Goal: Information Seeking & Learning: Learn about a topic

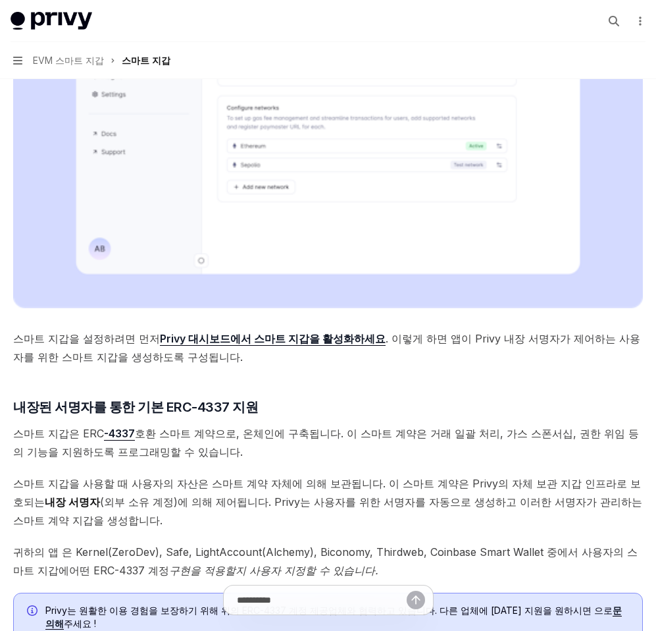
scroll to position [451, 0]
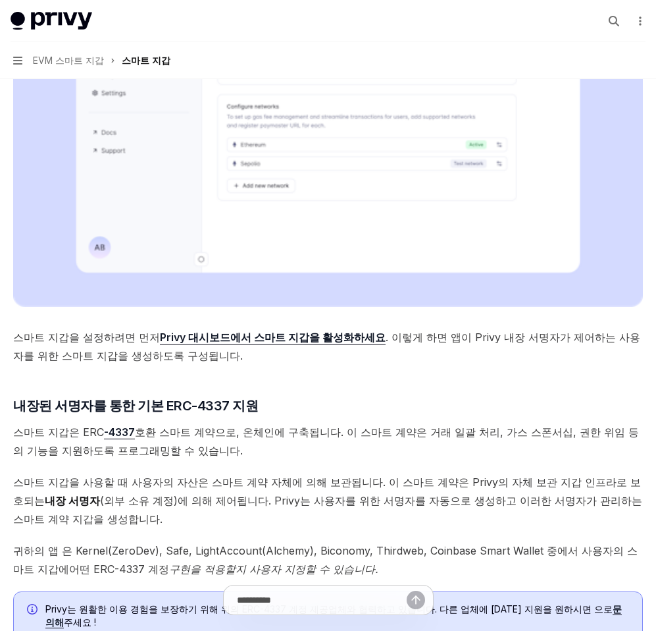
click at [292, 340] on font "Privy 대시보드에서 스마트 지갑을 활성화하세요" at bounding box center [273, 336] width 226 height 13
type textarea "*"
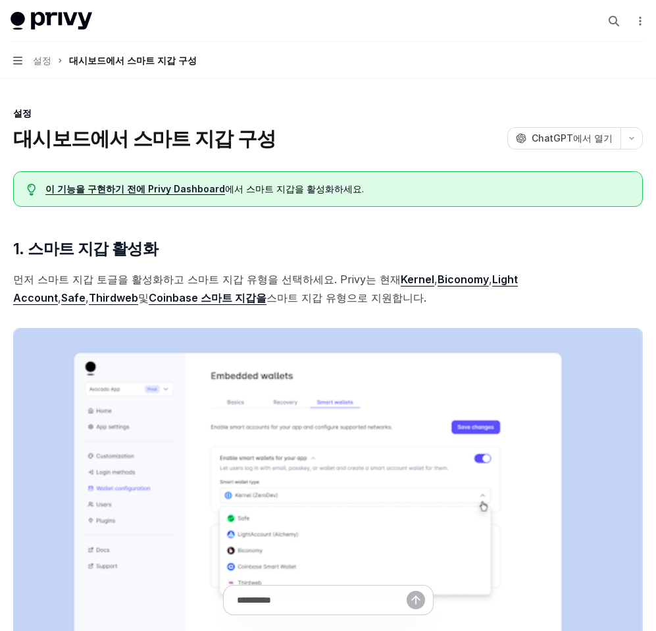
click at [182, 189] on font "이 기능을 구현하기 전에 Privy Dashboard" at bounding box center [135, 188] width 180 height 11
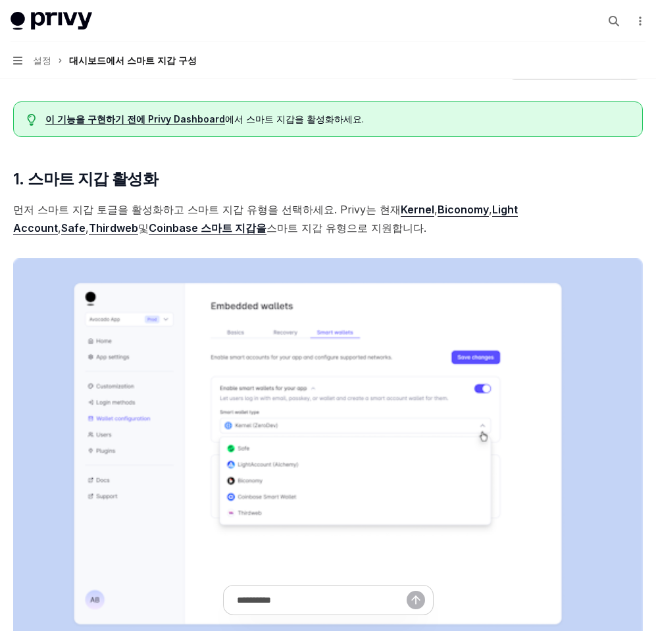
scroll to position [74, 0]
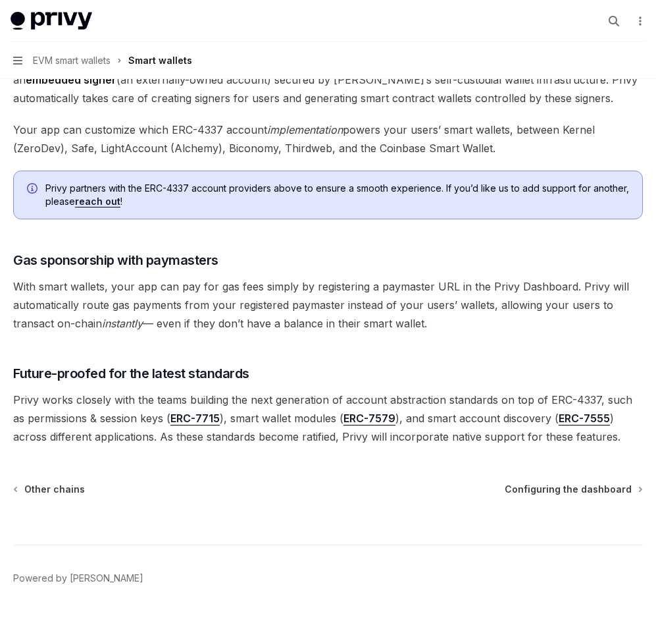
scroll to position [897, 0]
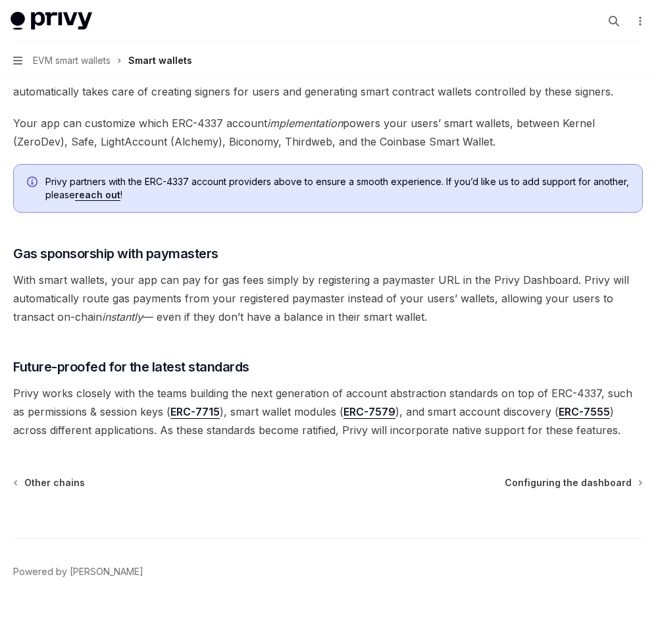
click at [361, 390] on span "Privy works closely with the teams building the next generation of account abst…" at bounding box center [328, 411] width 630 height 55
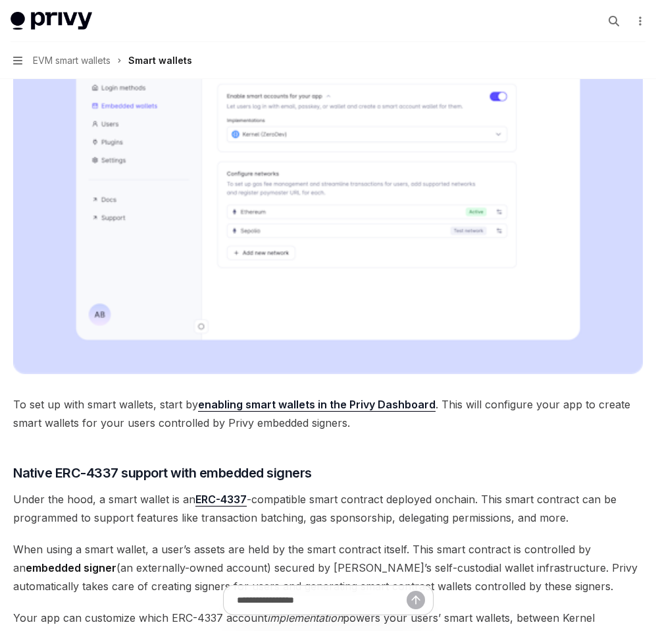
scroll to position [0, 0]
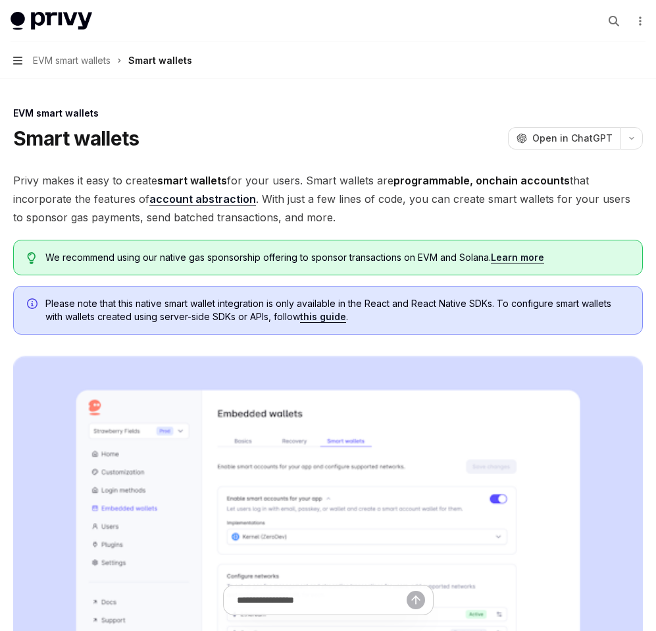
click at [16, 55] on button "Navigation EVM smart wallets Smart wallets" at bounding box center [328, 60] width 656 height 37
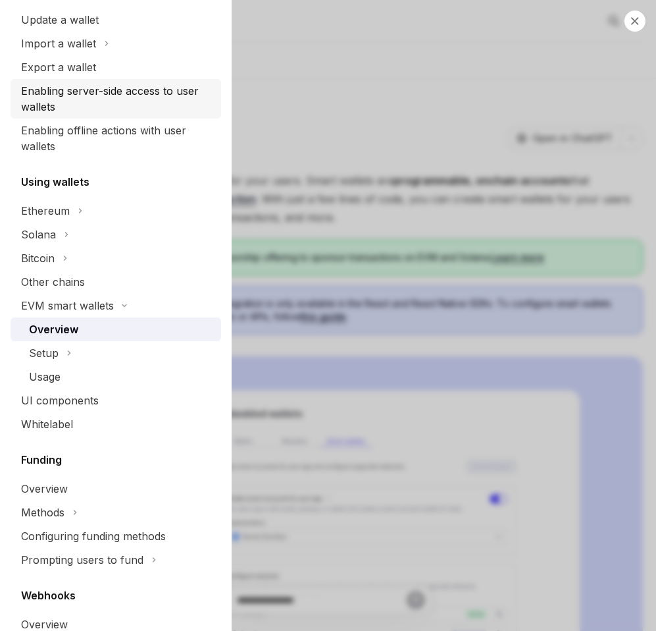
scroll to position [521, 0]
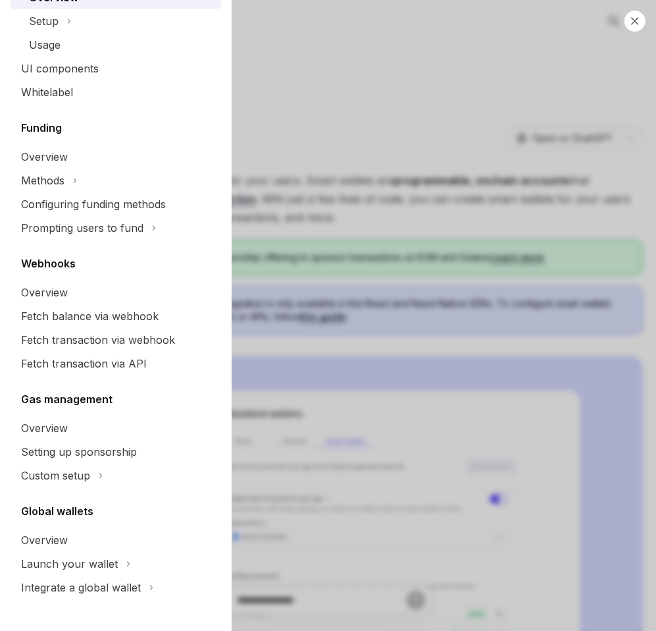
click at [408, 175] on div "Close navigation Wallets Wallets overview Chain support Embedded wallets Create…" at bounding box center [328, 315] width 656 height 631
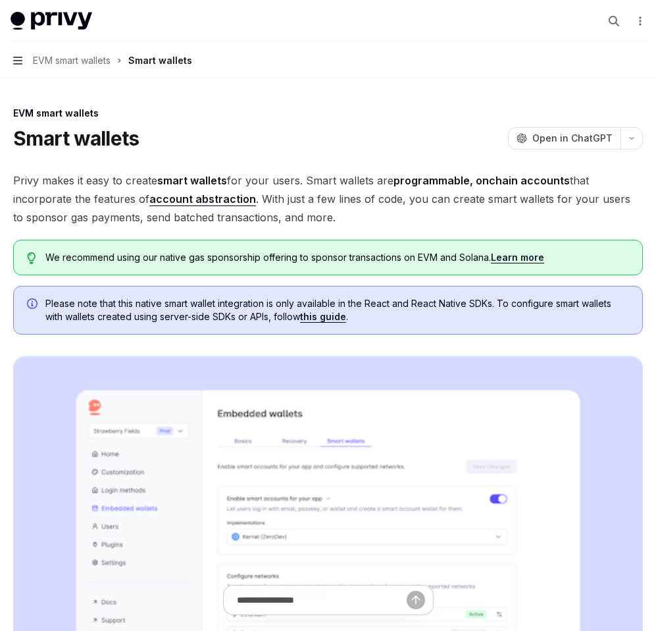
click at [20, 55] on icon "button" at bounding box center [17, 60] width 9 height 11
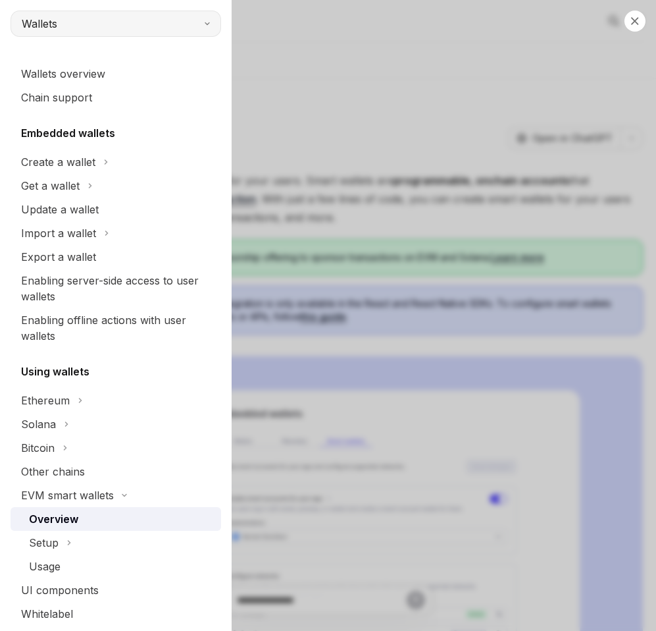
click at [88, 32] on button "Wallets" at bounding box center [116, 24] width 211 height 26
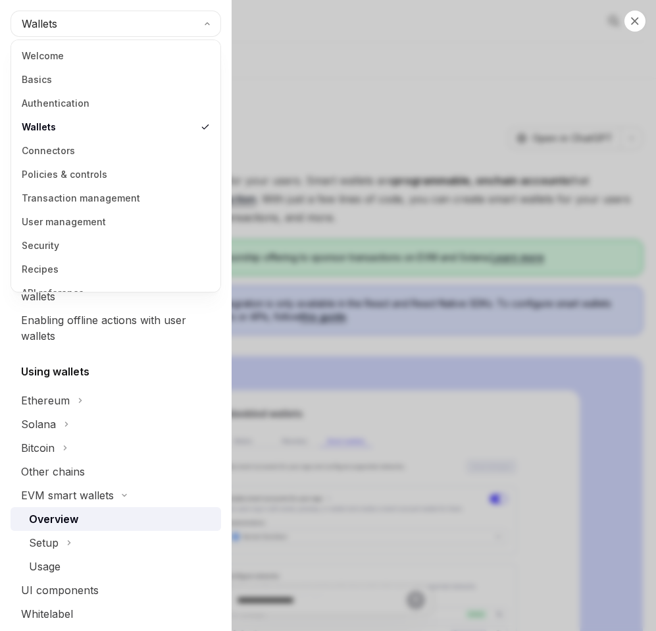
scroll to position [17, 0]
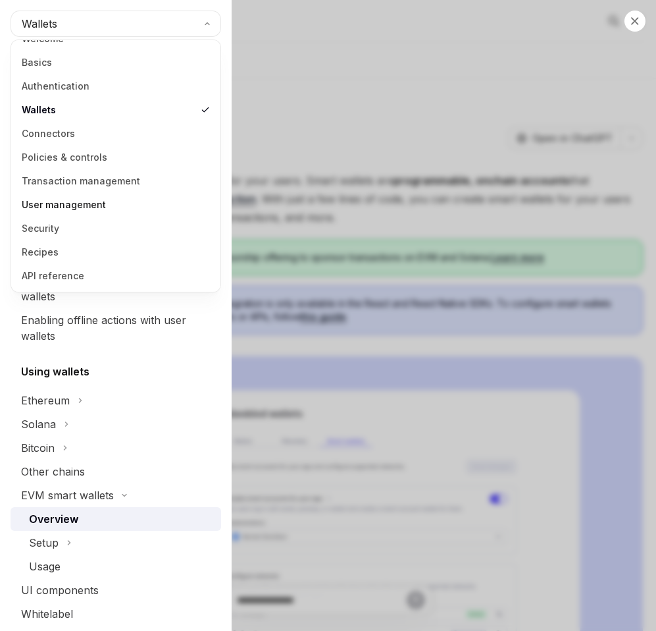
click at [83, 209] on link "User management" at bounding box center [115, 205] width 201 height 24
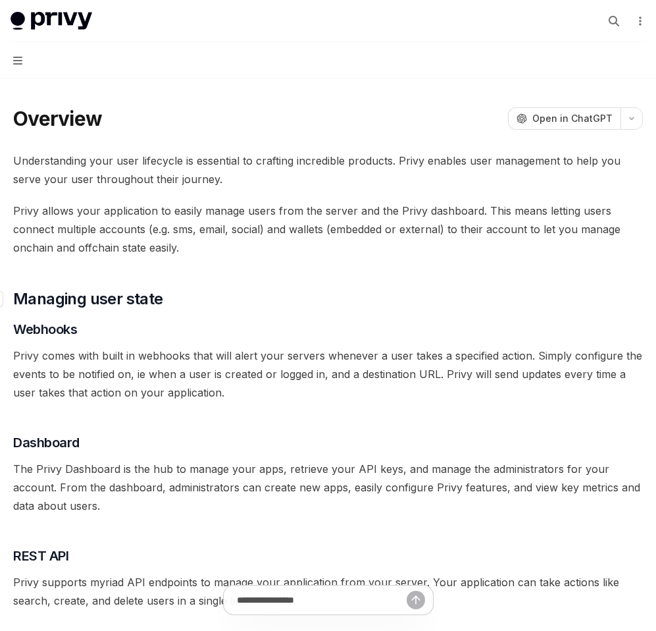
click at [188, 298] on h2 "​ Managing user state" at bounding box center [328, 298] width 630 height 21
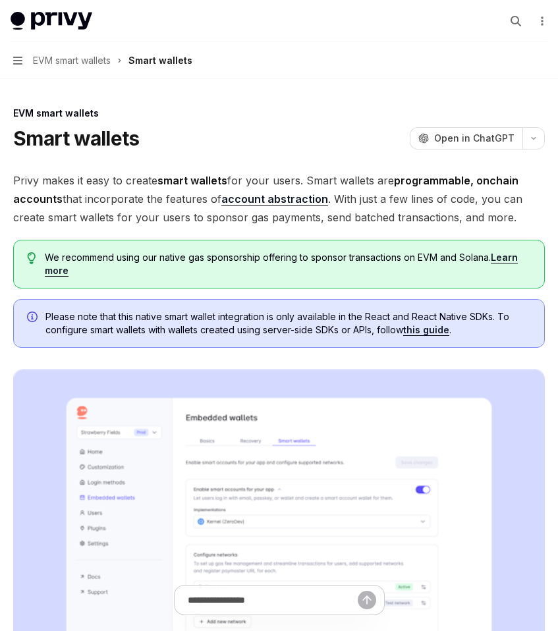
type textarea "*"
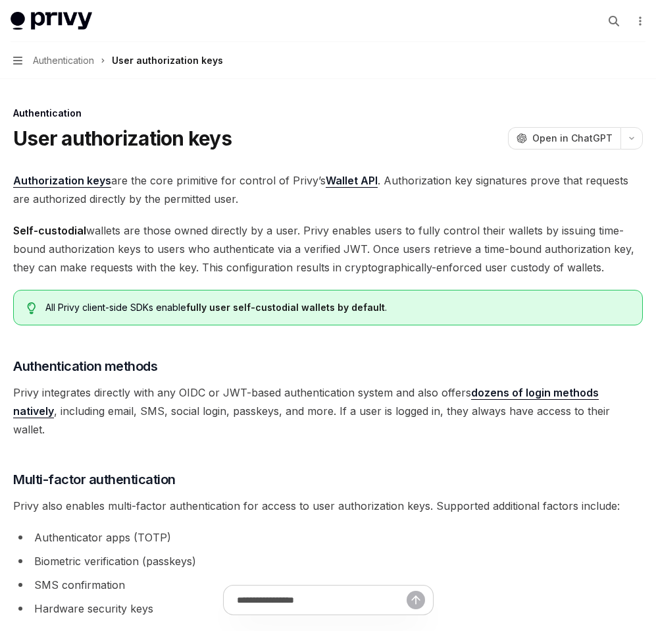
type textarea "*"
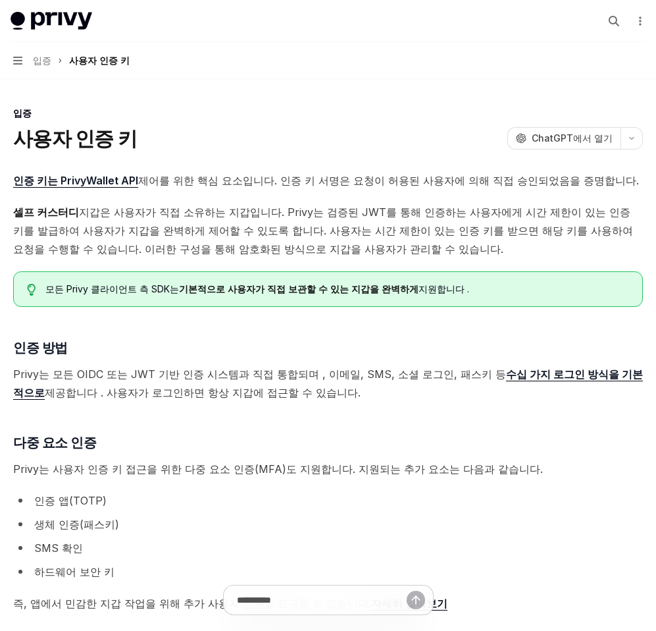
click at [353, 230] on font "지갑은 사용자가 직접 소유하는 지갑입니다. Privy는 검증된 JWT를 통해 인증하는 사용자에게 시간 제한이 있는 인증 키를 발급하여 사용자가…" at bounding box center [323, 230] width 620 height 50
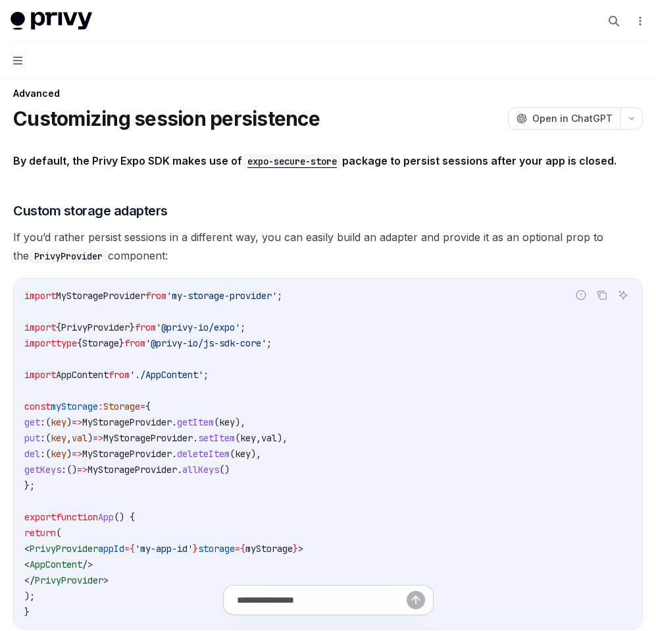
scroll to position [16, 0]
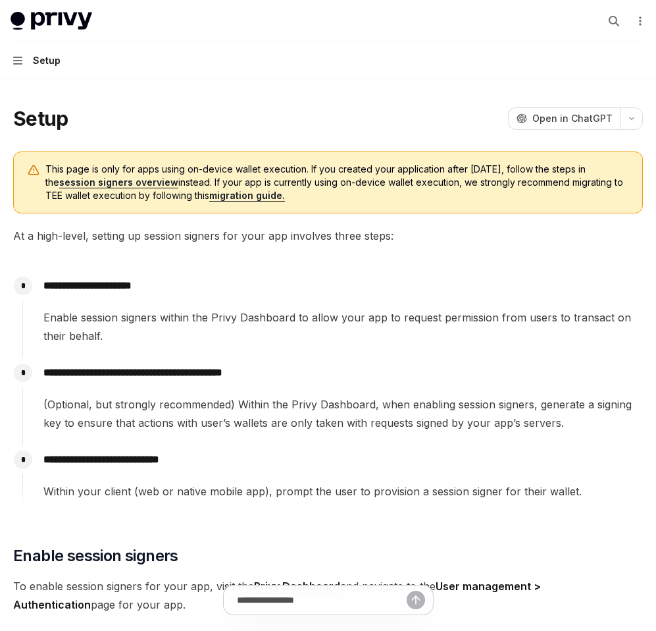
click at [294, 319] on span "Enable session signers within the Privy Dashboard to allow your app to request …" at bounding box center [342, 326] width 599 height 37
type textarea "*"
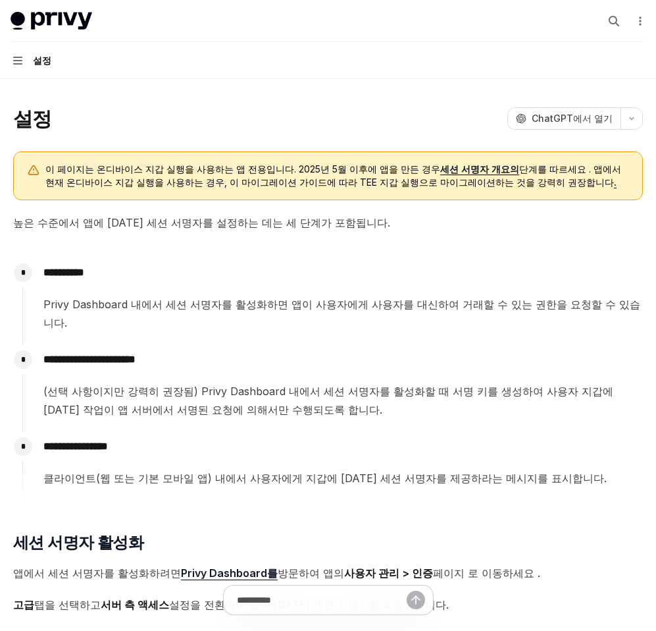
click at [440, 172] on font "세션 서명자 개요의" at bounding box center [479, 168] width 79 height 11
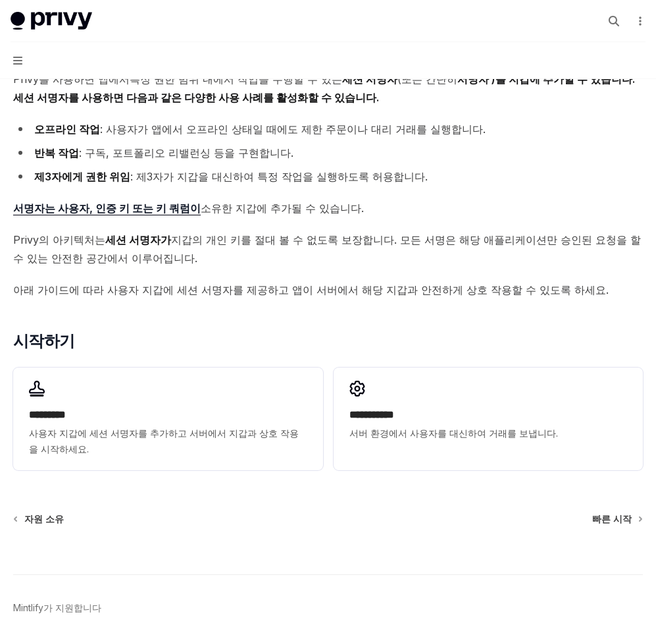
scroll to position [159, 0]
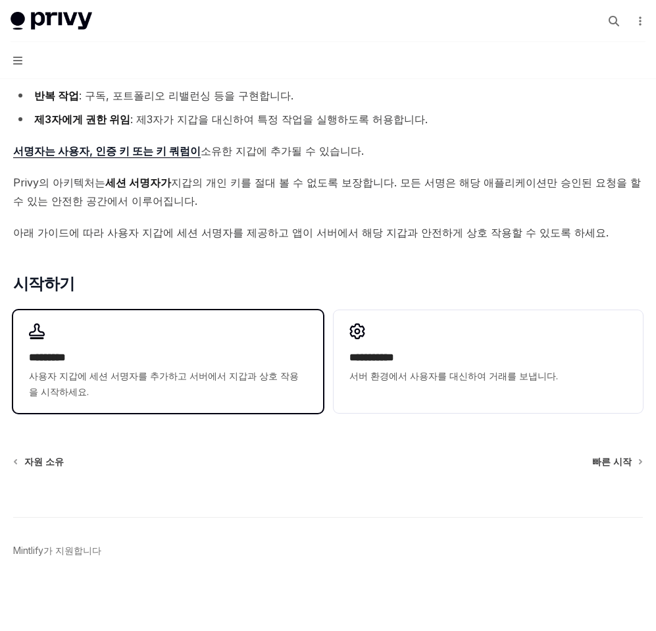
click at [240, 381] on font "사용자 지갑에 세션 서명자를 추가하고 서버에서 지갑과 상호 작용을 시작하세요." at bounding box center [164, 383] width 270 height 27
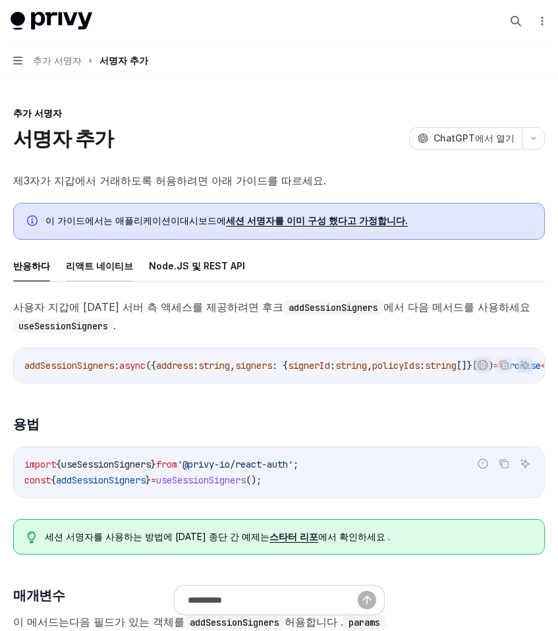
click at [93, 267] on font "리액트 네이티브" at bounding box center [99, 265] width 67 height 11
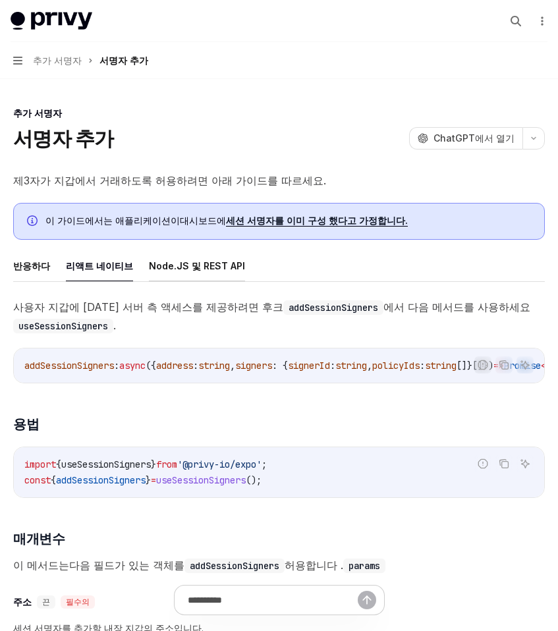
click at [167, 267] on font "Node.JS 및 REST API" at bounding box center [197, 265] width 96 height 11
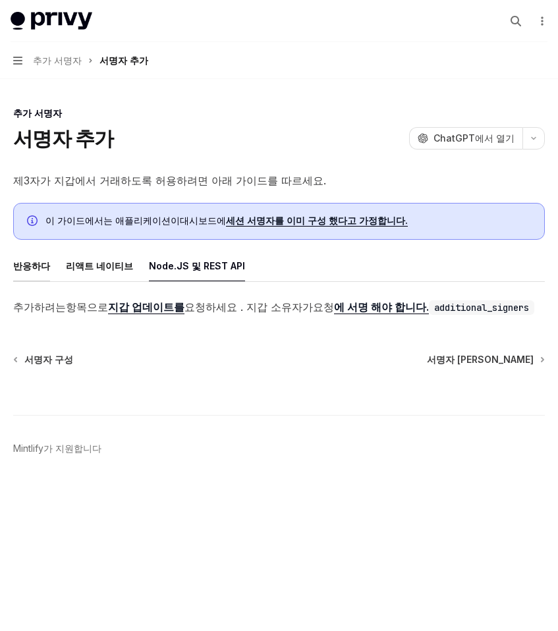
click at [36, 260] on font "반응하다" at bounding box center [31, 265] width 37 height 11
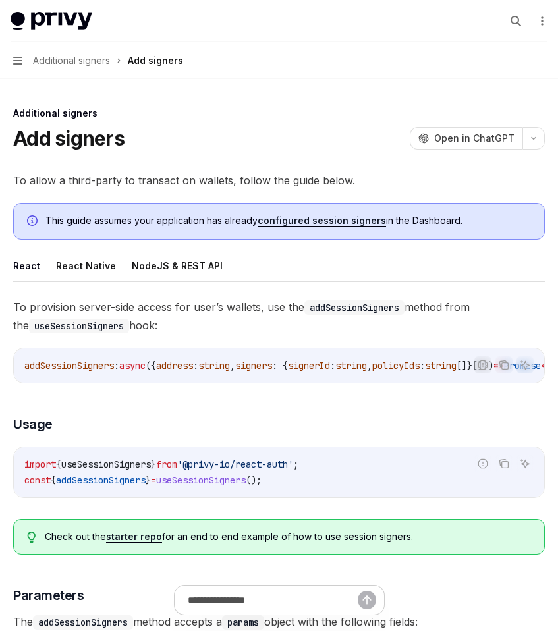
click at [17, 57] on icon "button" at bounding box center [17, 61] width 9 height 8
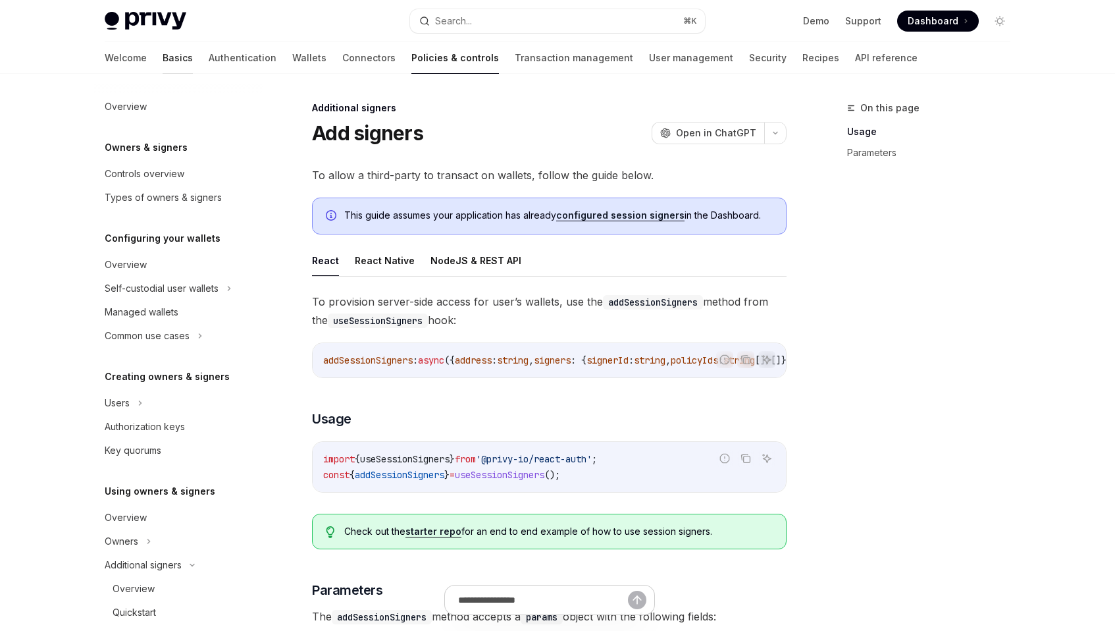
click at [163, 60] on link "Basics" at bounding box center [178, 58] width 30 height 32
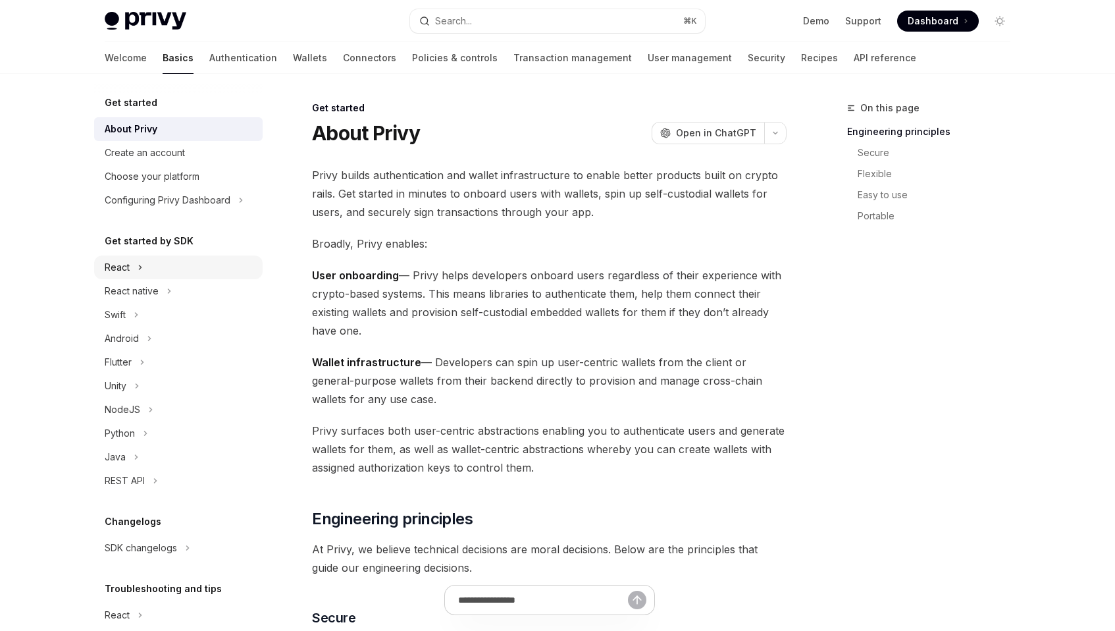
click at [134, 257] on div "React" at bounding box center [178, 267] width 169 height 24
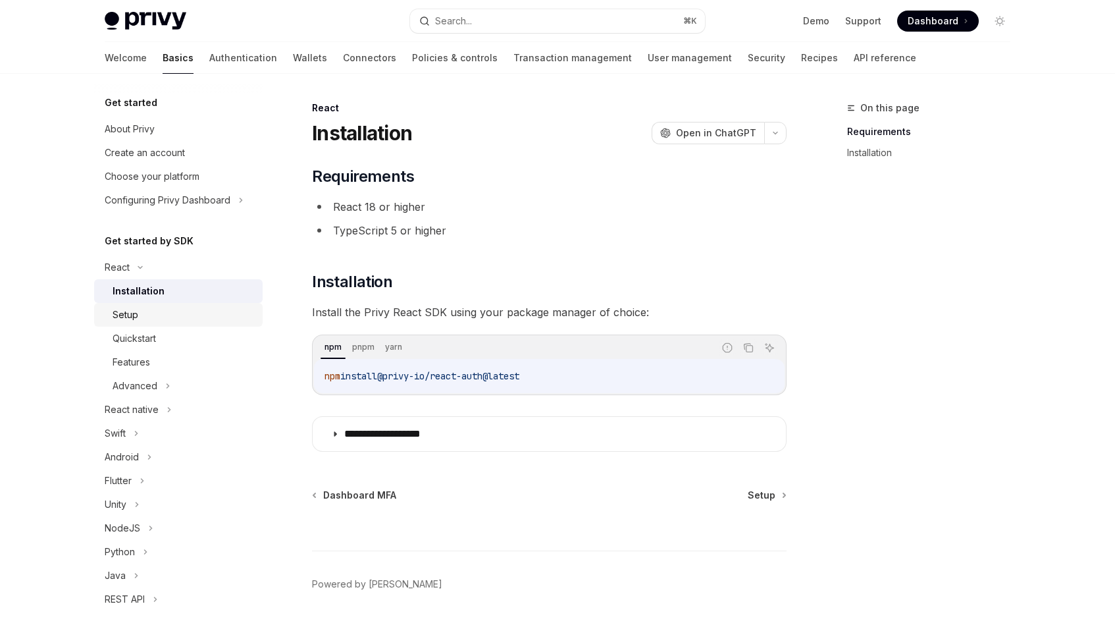
click at [205, 320] on div "Setup" at bounding box center [184, 315] width 142 height 16
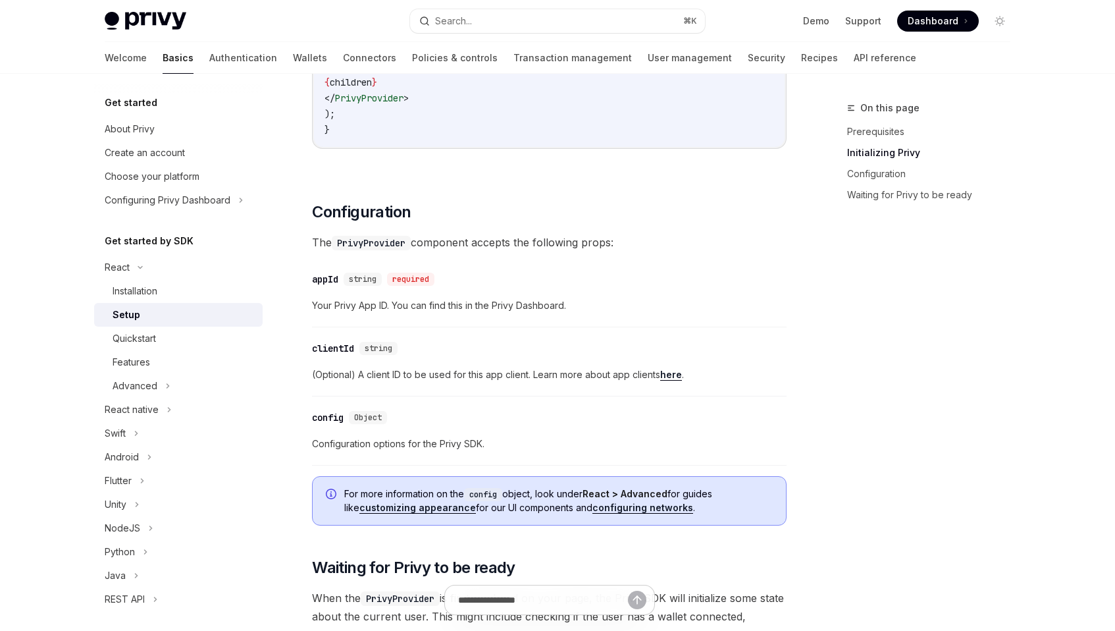
scroll to position [779, 0]
click at [190, 338] on div "Quickstart" at bounding box center [184, 338] width 142 height 16
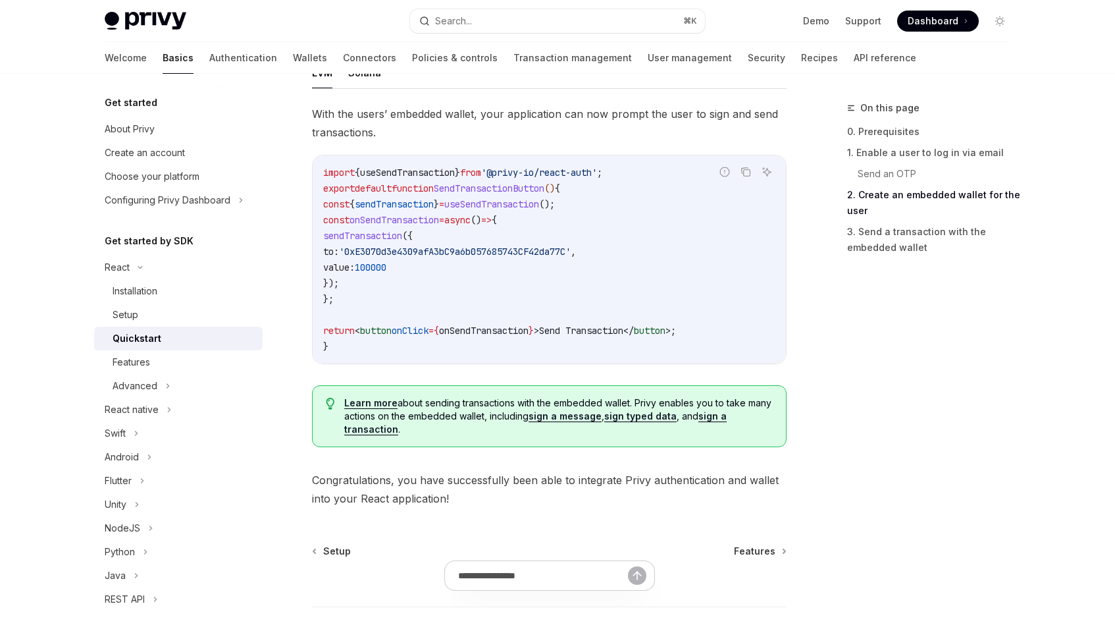
scroll to position [1300, 0]
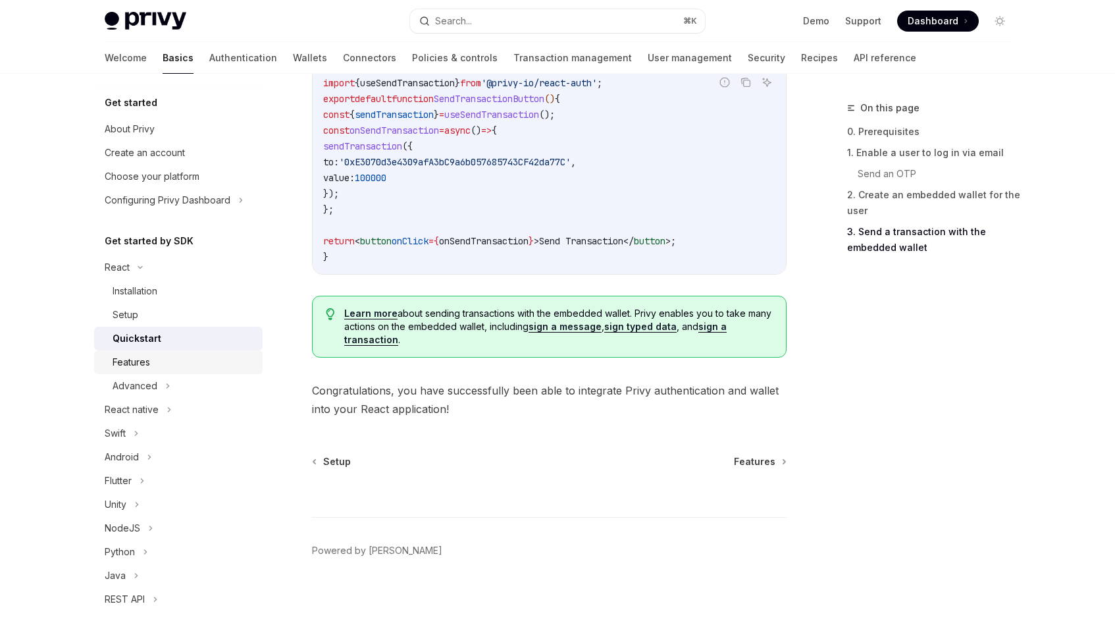
click at [169, 357] on div "Features" at bounding box center [184, 362] width 142 height 16
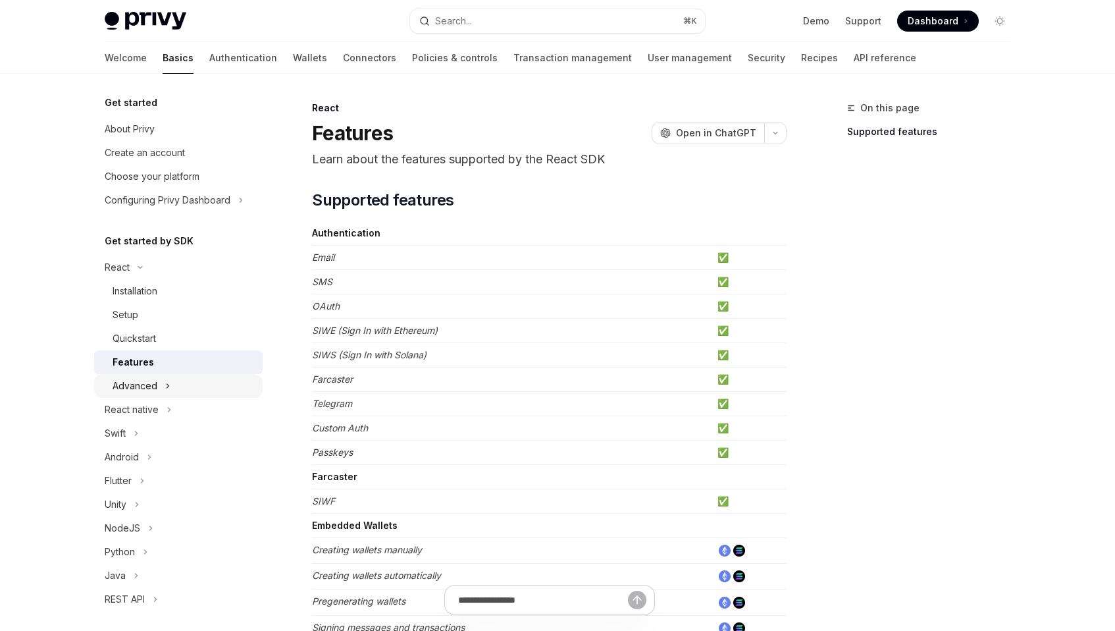
click at [180, 377] on div "Advanced" at bounding box center [178, 386] width 169 height 24
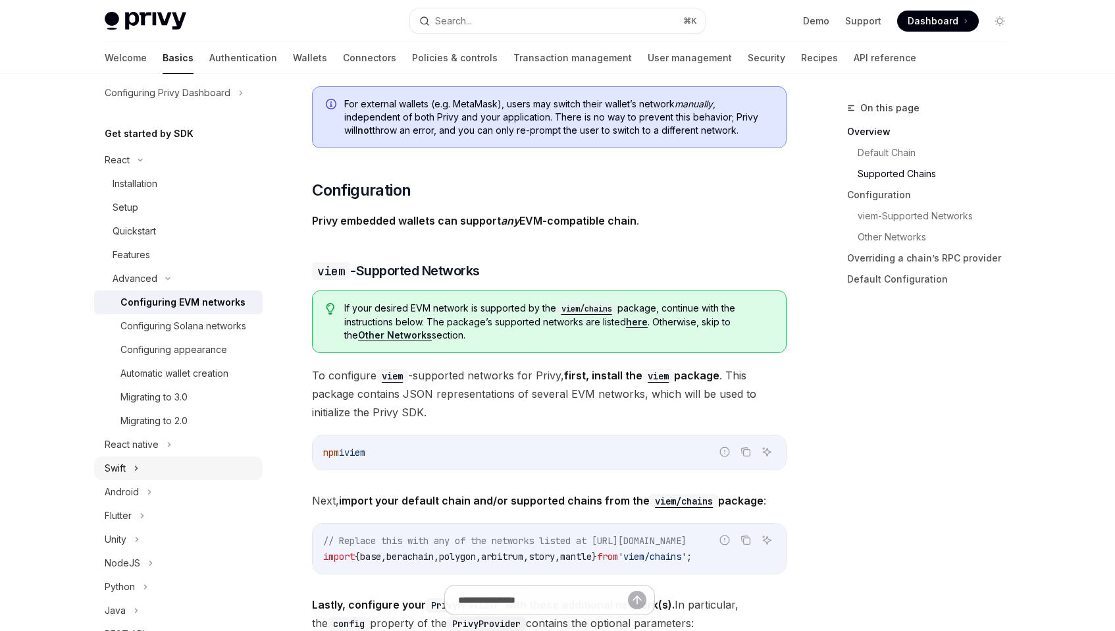
scroll to position [63, 0]
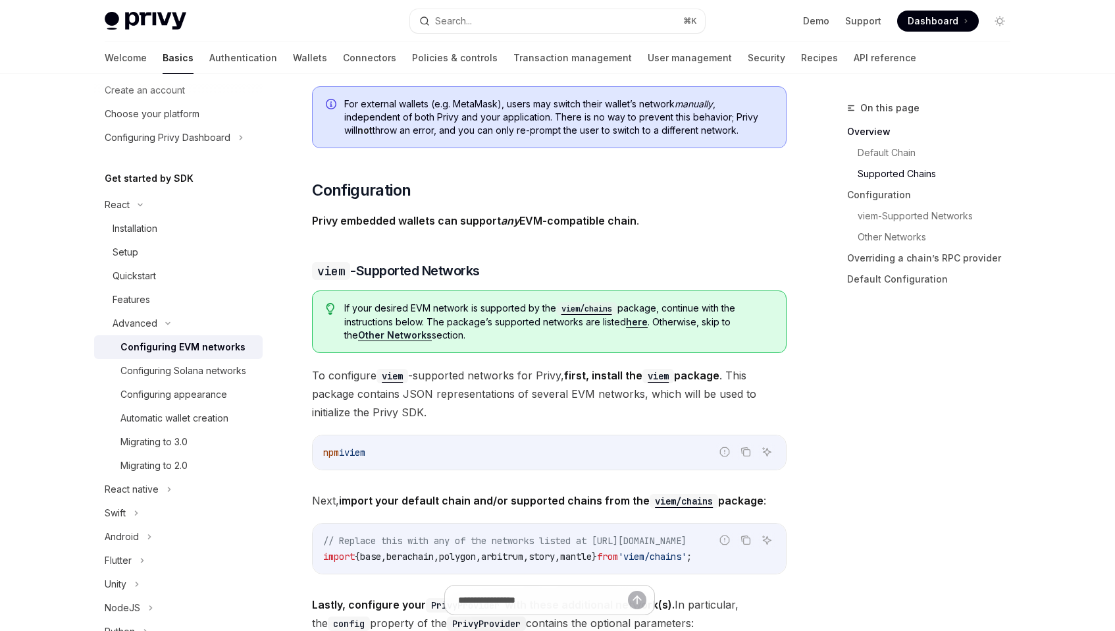
click at [153, 180] on h5 "Get started by SDK" at bounding box center [149, 179] width 89 height 16
click at [125, 199] on div "React" at bounding box center [117, 205] width 25 height 16
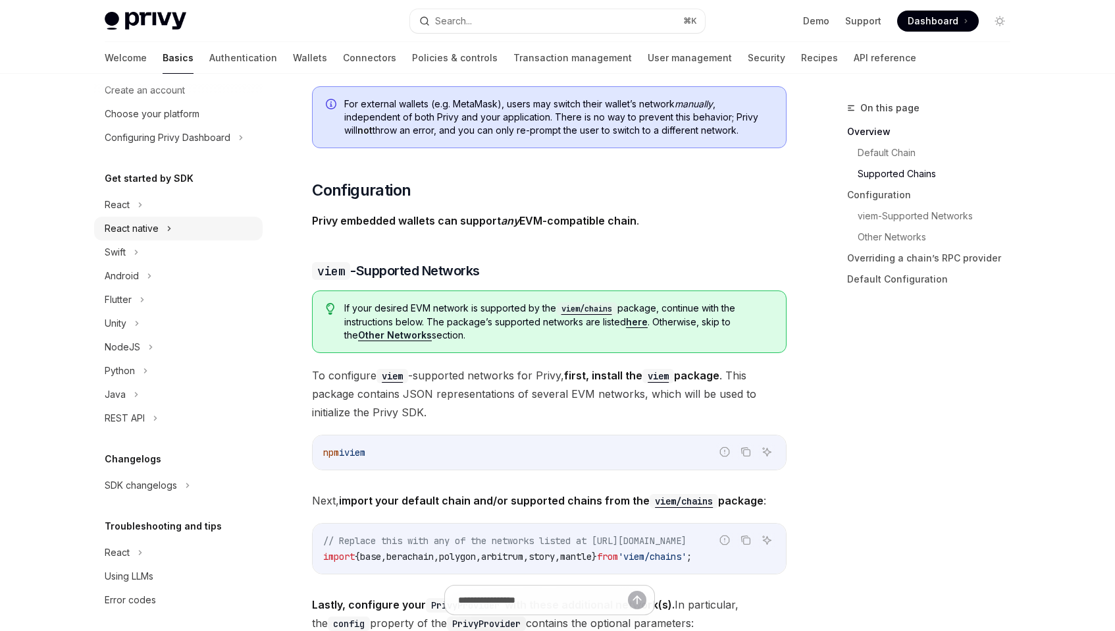
scroll to position [0, 0]
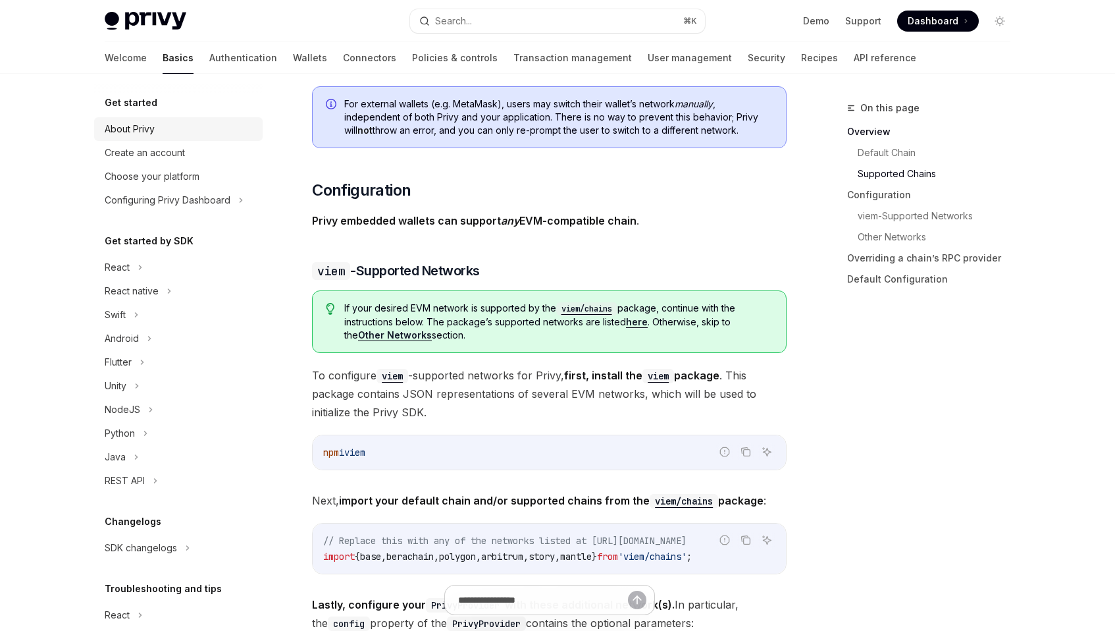
click at [164, 134] on div "About Privy" at bounding box center [180, 129] width 150 height 16
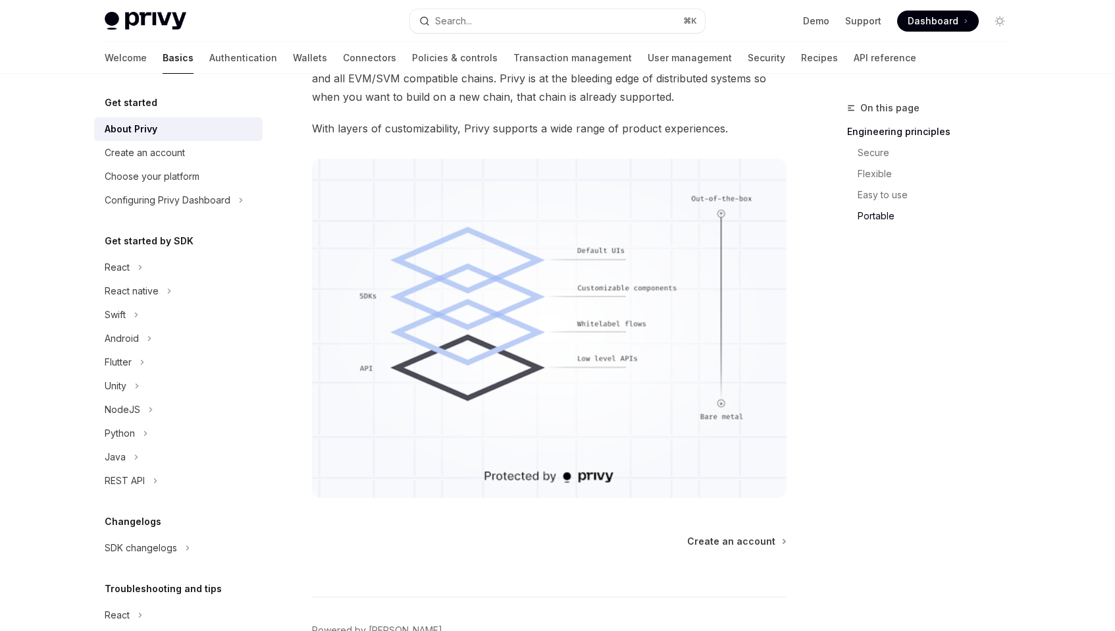
scroll to position [1109, 0]
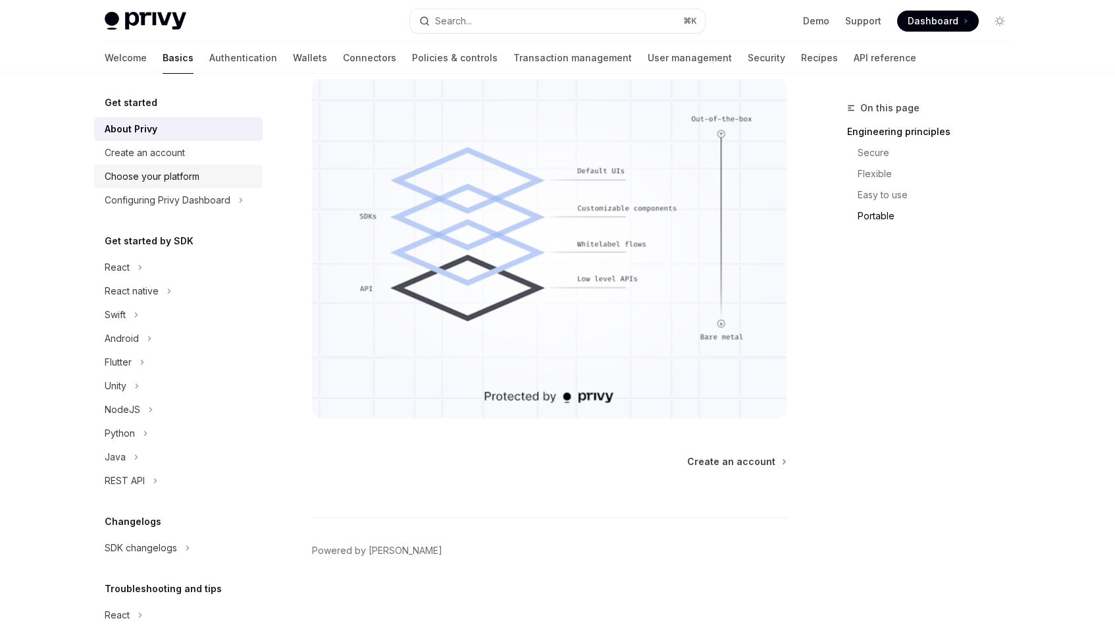
click at [191, 166] on link "Choose your platform" at bounding box center [178, 177] width 169 height 24
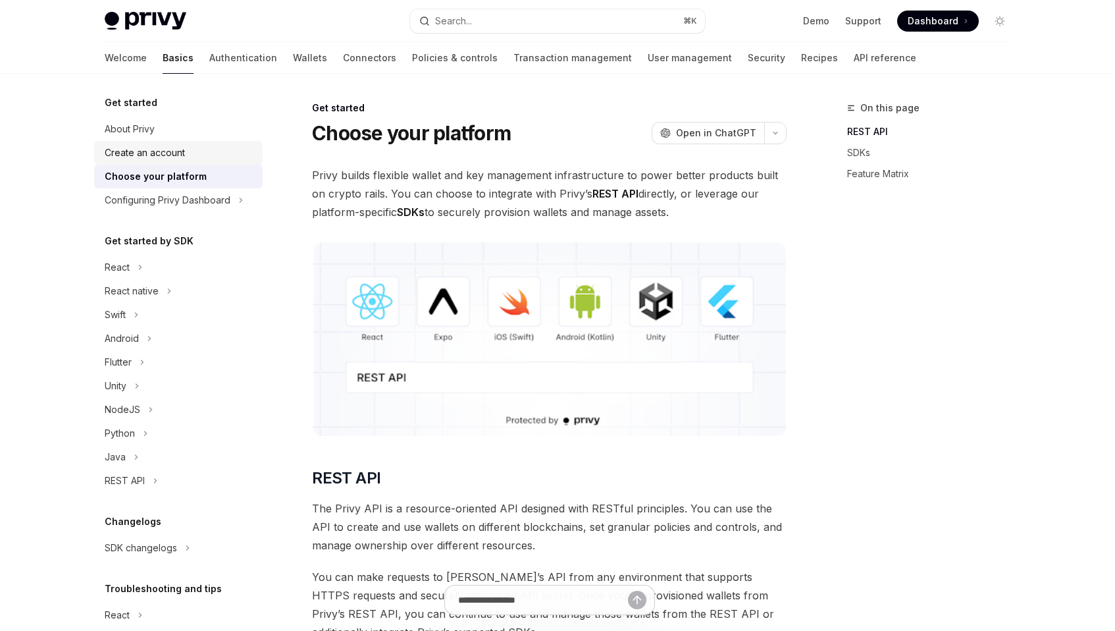
click at [180, 156] on div "Create an account" at bounding box center [145, 153] width 80 height 16
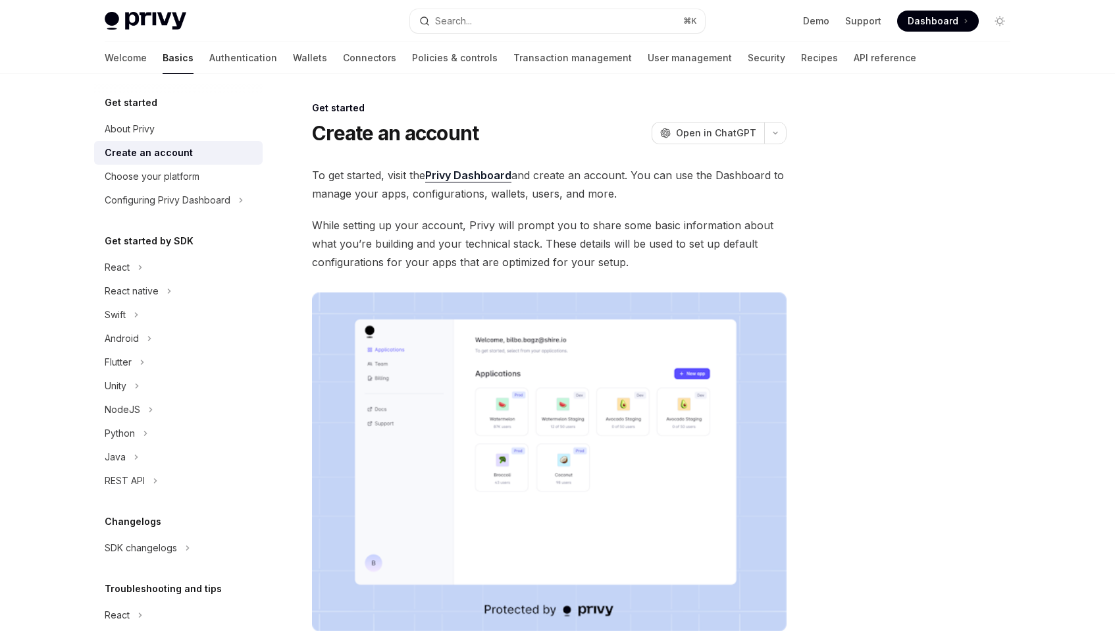
scroll to position [213, 0]
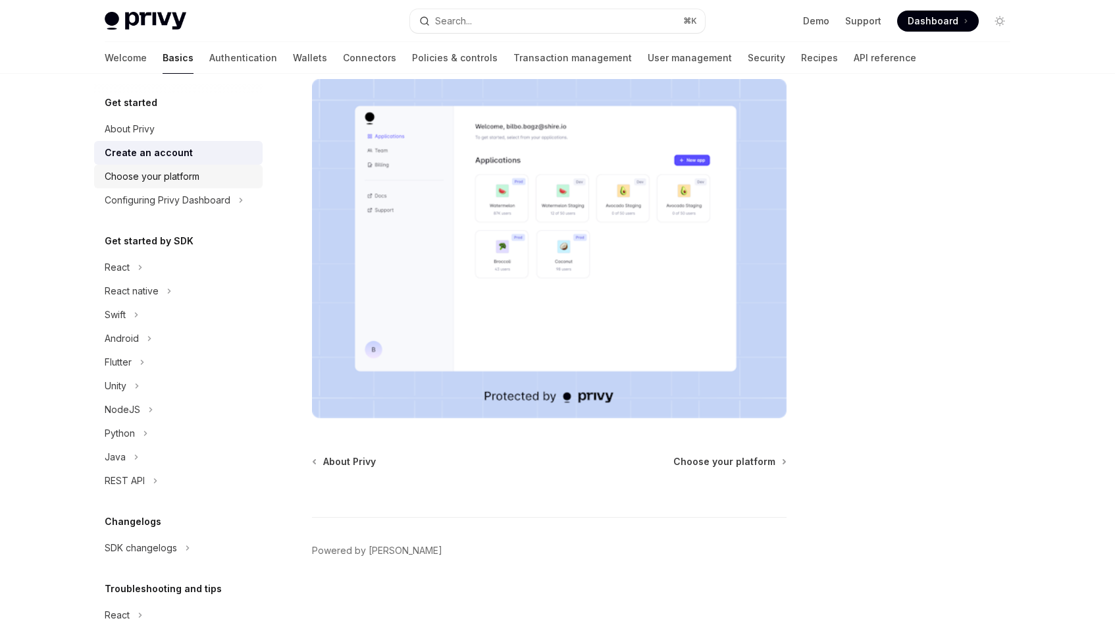
click at [182, 180] on div "Choose your platform" at bounding box center [152, 177] width 95 height 16
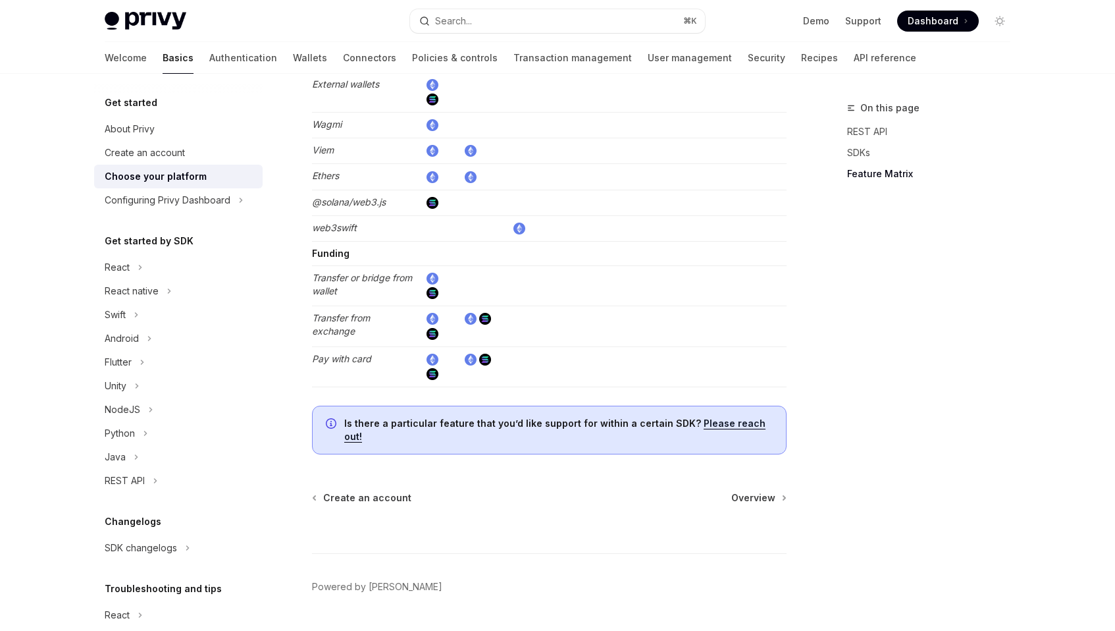
scroll to position [2415, 0]
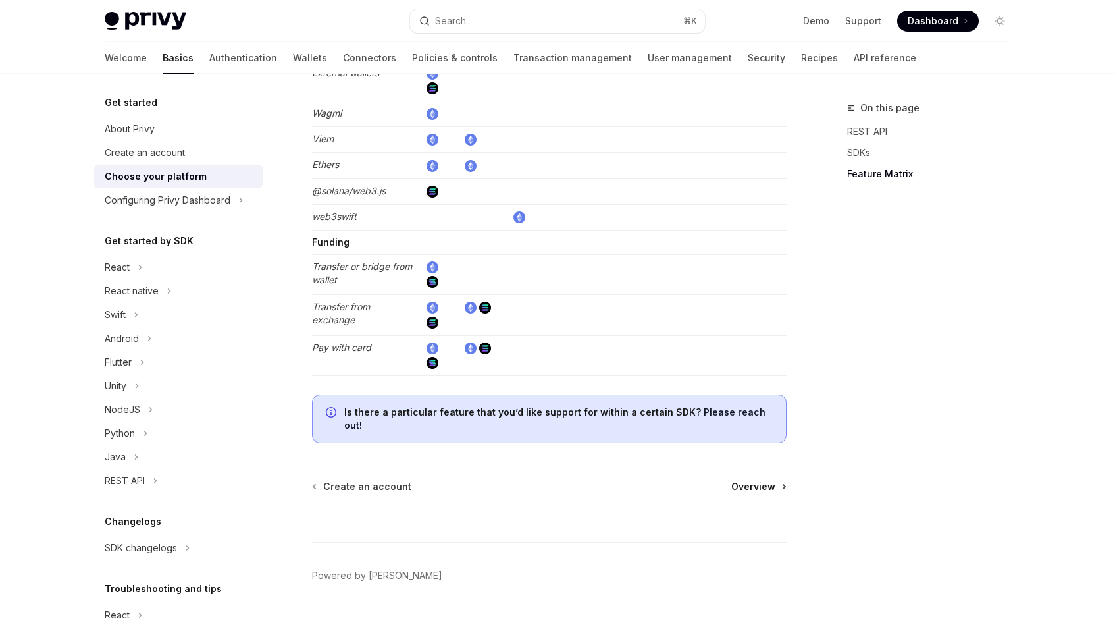
click at [656, 480] on span "Overview" at bounding box center [753, 486] width 44 height 13
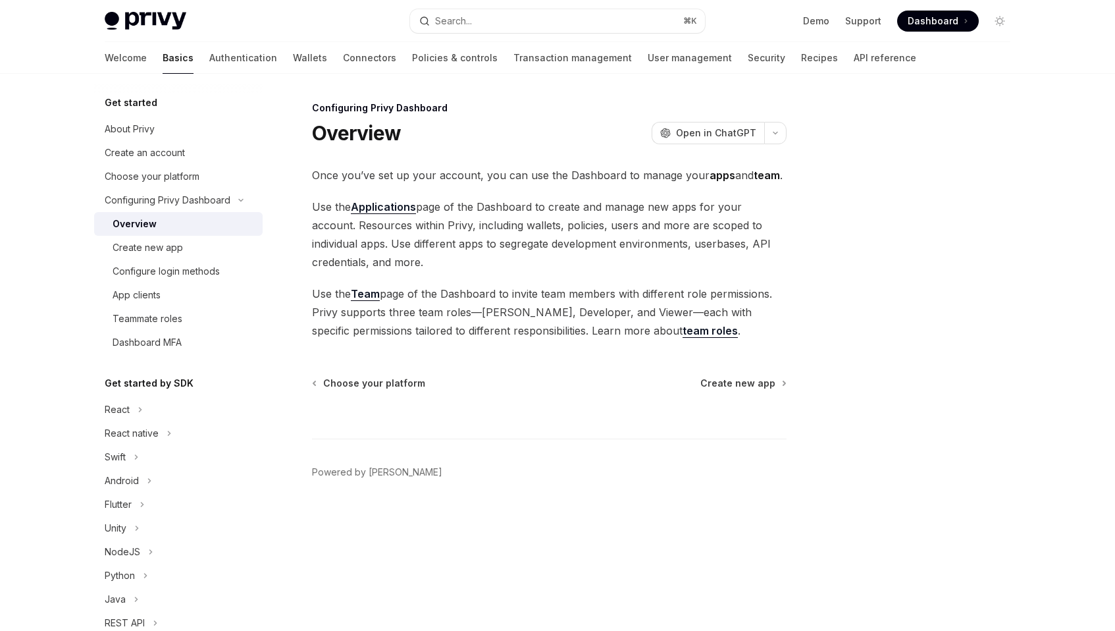
click at [656, 371] on div "Configuring Privy Dashboard Overview OpenAI Open in ChatGPT OpenAI Open in Chat…" at bounding box center [426, 365] width 727 height 531
click at [656, 385] on span "Create new app" at bounding box center [737, 383] width 75 height 13
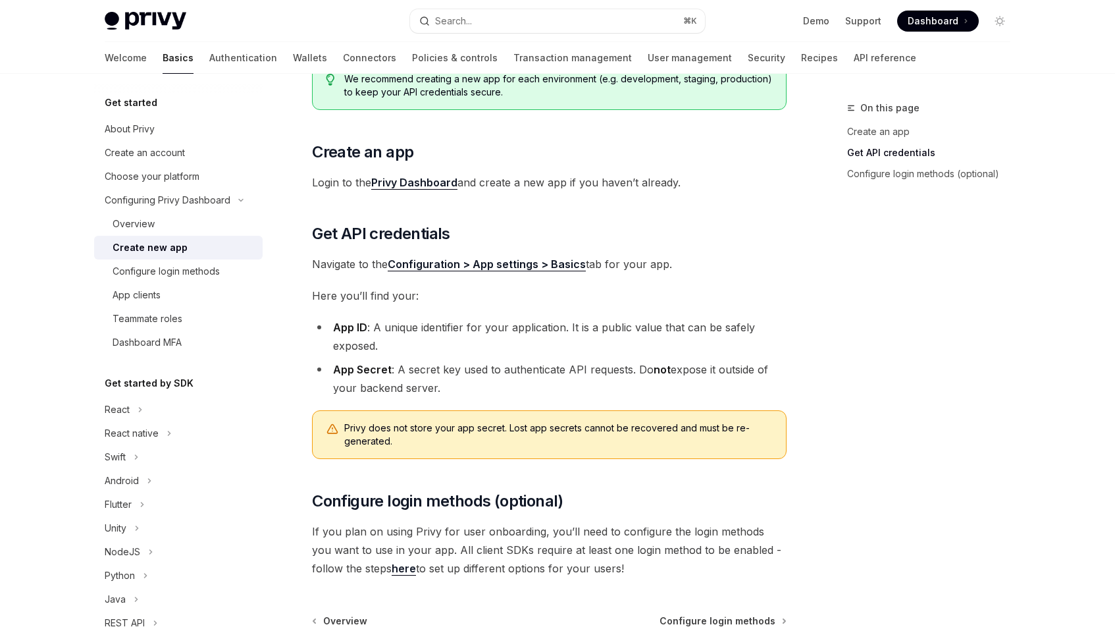
scroll to position [314, 0]
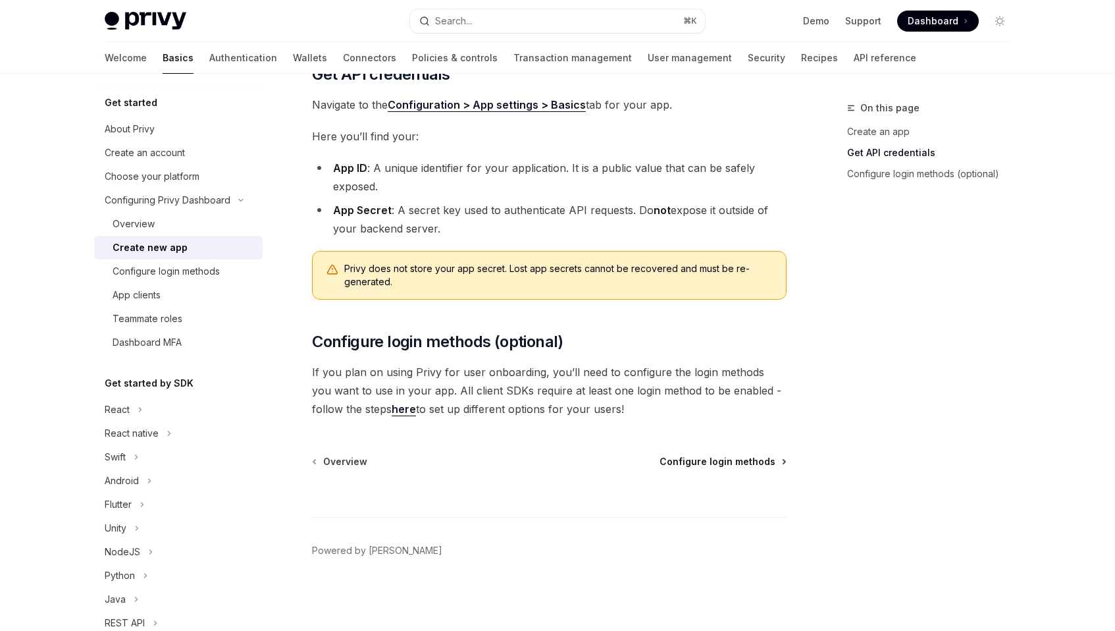
click at [656, 460] on span "Configure login methods" at bounding box center [718, 461] width 116 height 13
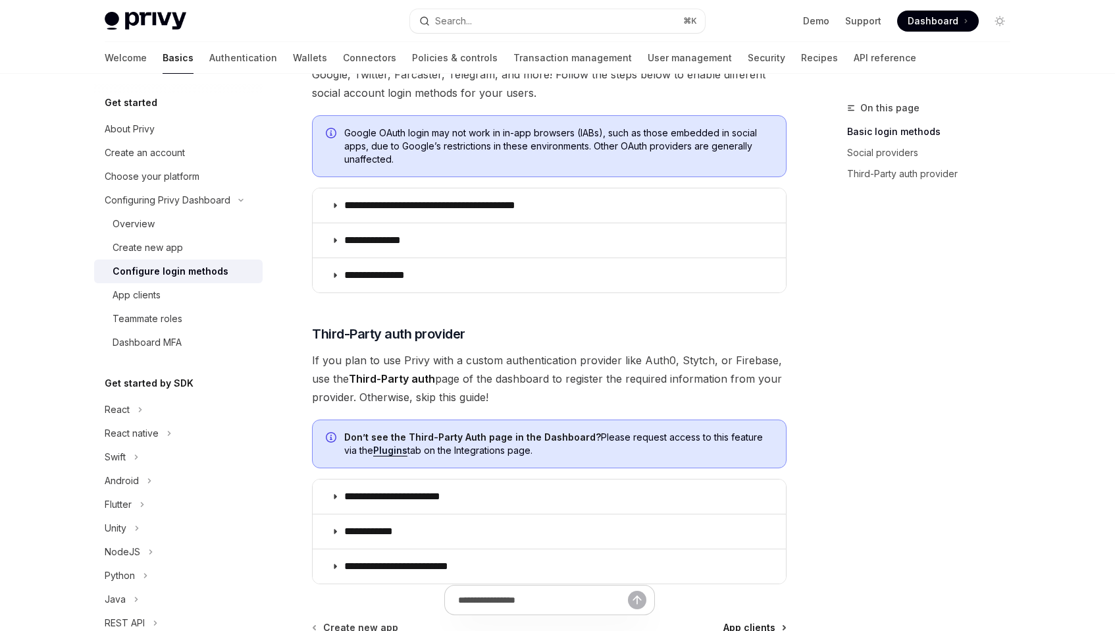
scroll to position [648, 0]
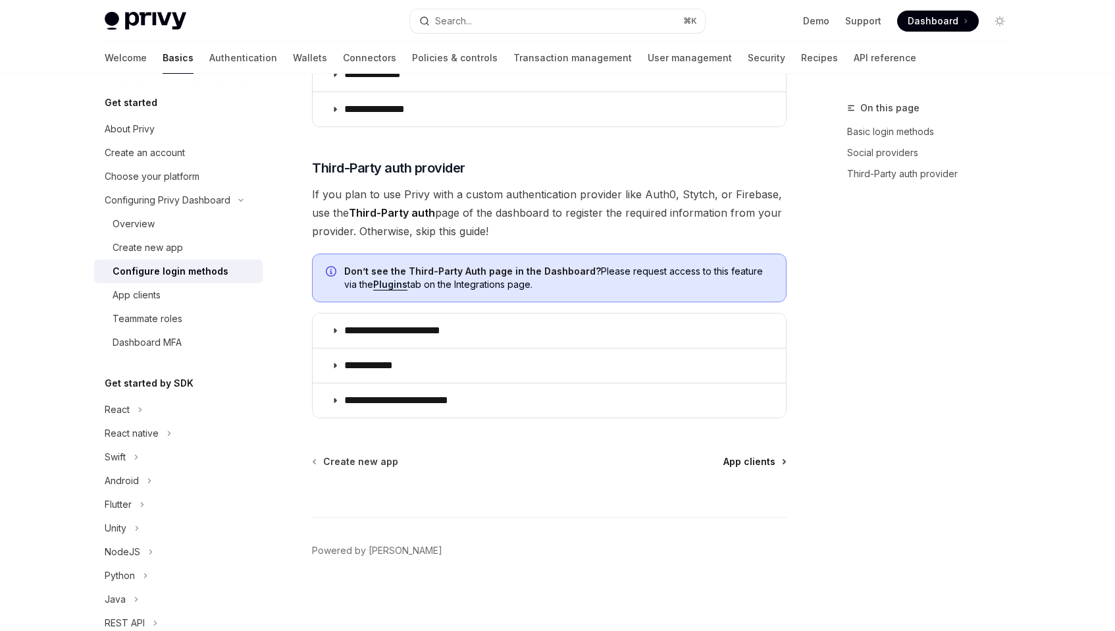
click at [656, 463] on span "App clients" at bounding box center [749, 461] width 52 height 13
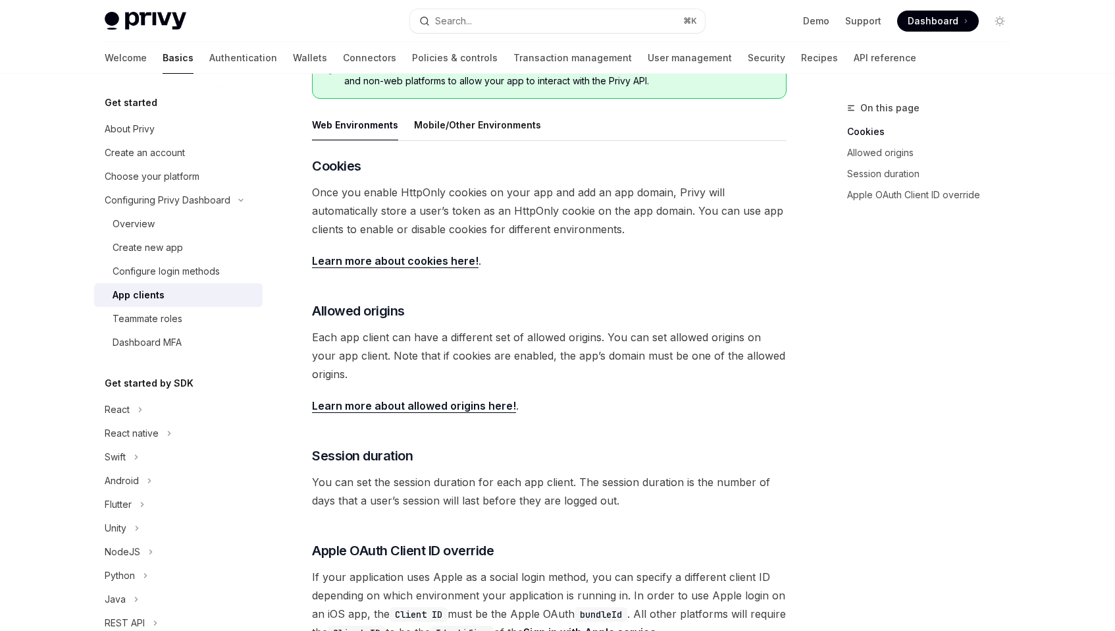
scroll to position [458, 0]
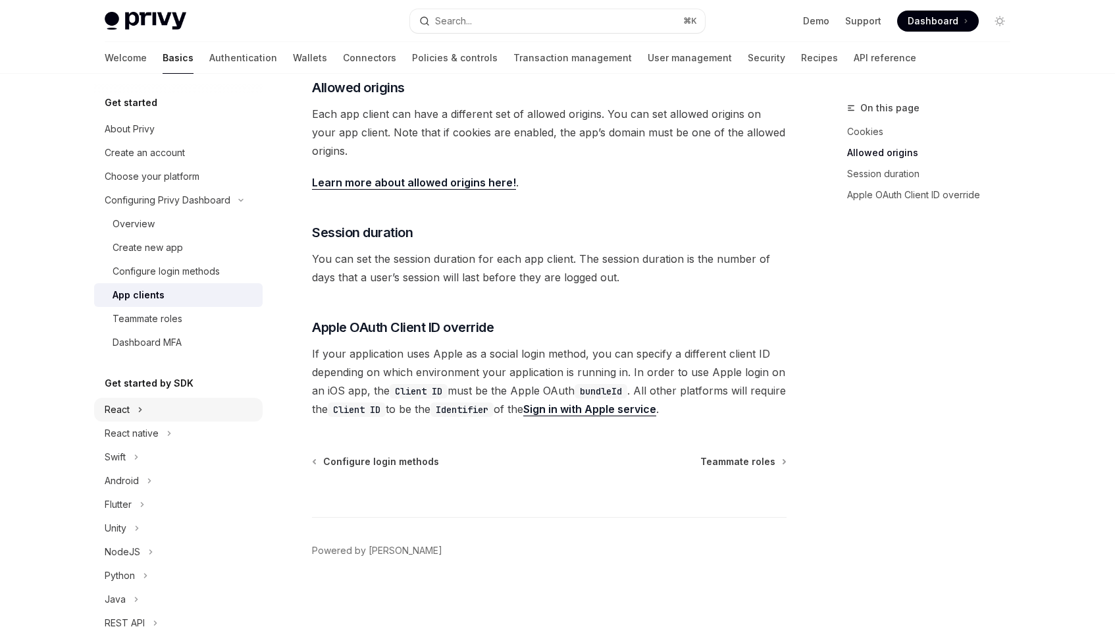
click at [151, 403] on div "React" at bounding box center [178, 410] width 169 height 24
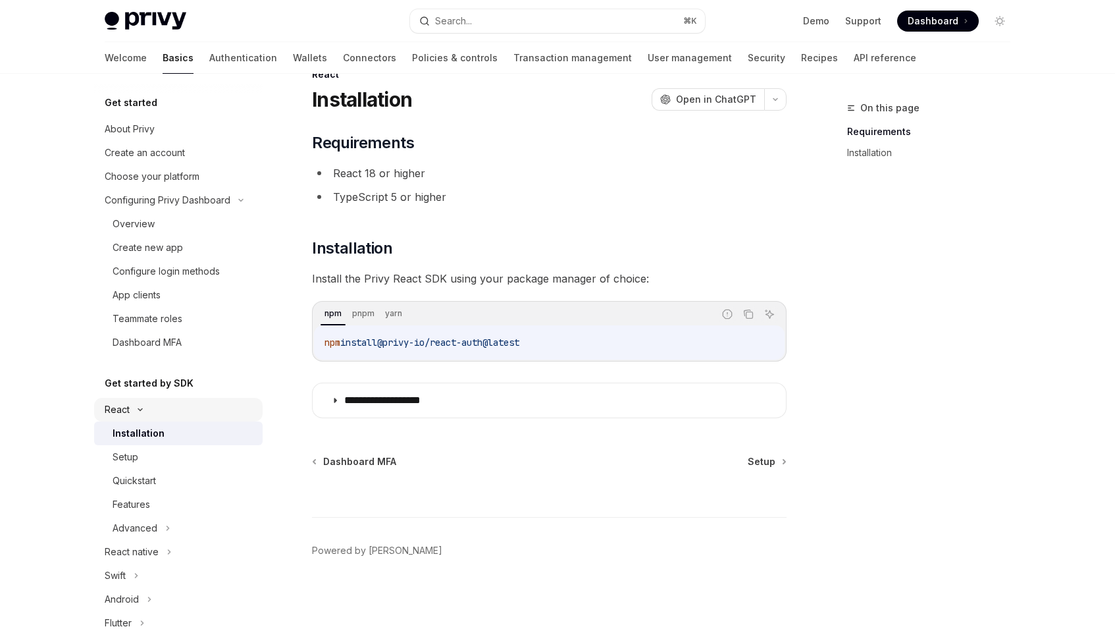
scroll to position [34, 0]
click at [656, 447] on div "**********" at bounding box center [426, 348] width 727 height 564
click at [656, 457] on span "Setup" at bounding box center [762, 461] width 28 height 13
type textarea "*"
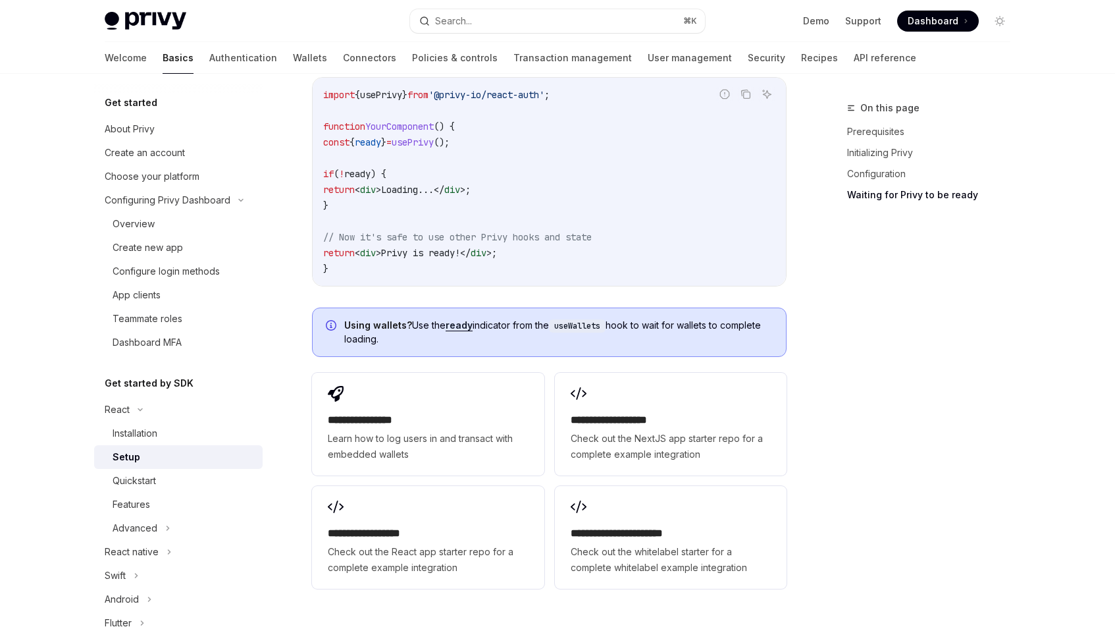
scroll to position [1652, 0]
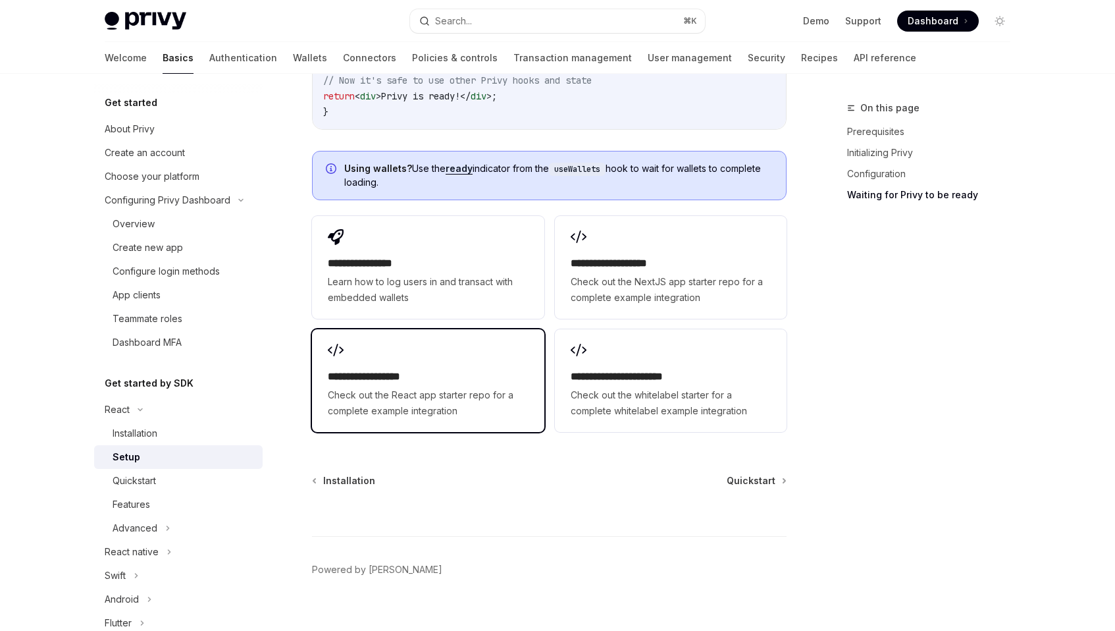
click at [424, 340] on div "**********" at bounding box center [428, 380] width 232 height 103
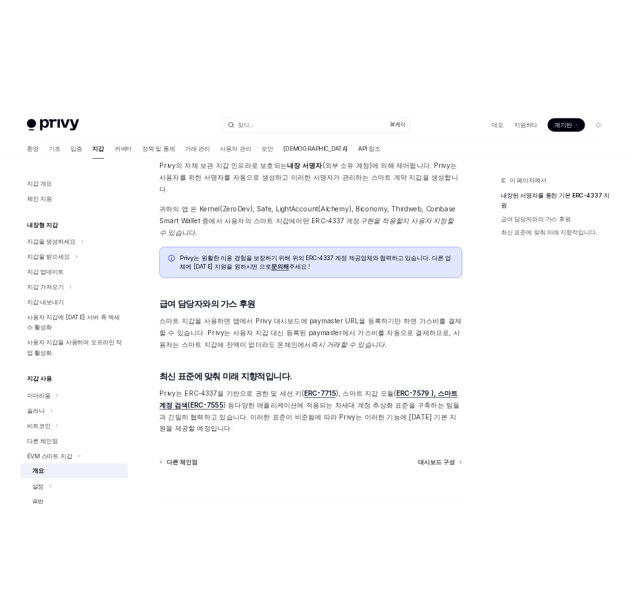
scroll to position [843, 0]
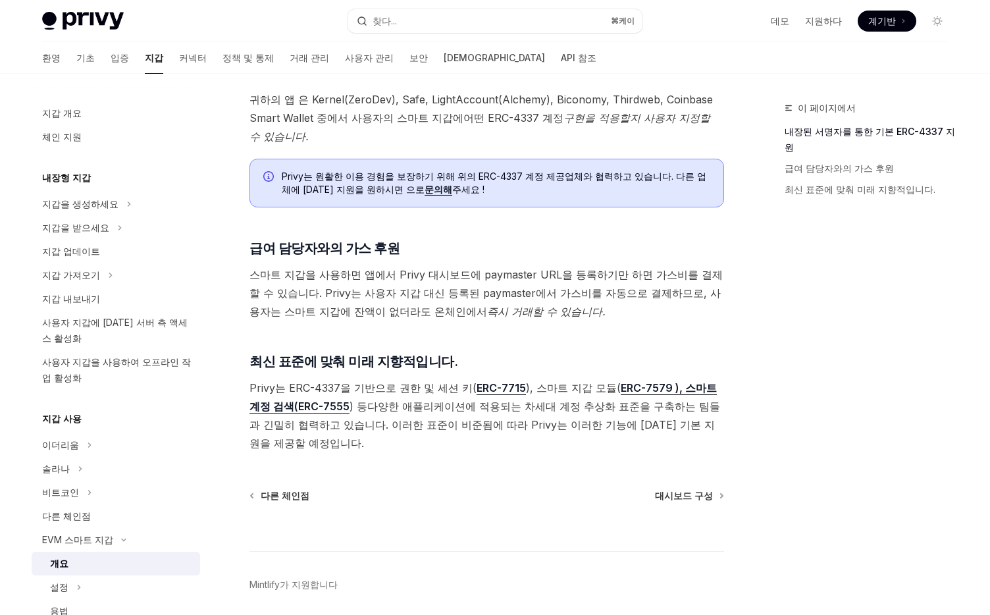
type textarea "*"
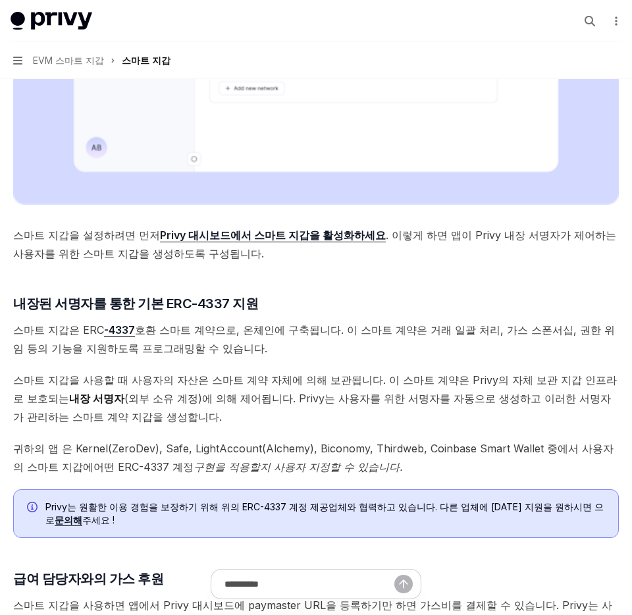
scroll to position [552, 0]
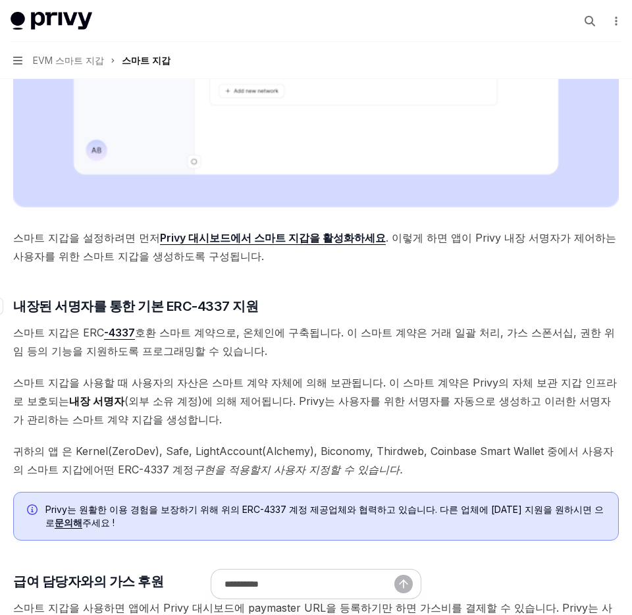
click at [240, 297] on h3 "​ 내장된 서명자를 통한 기본 ERC-4337 지원" at bounding box center [316, 306] width 606 height 18
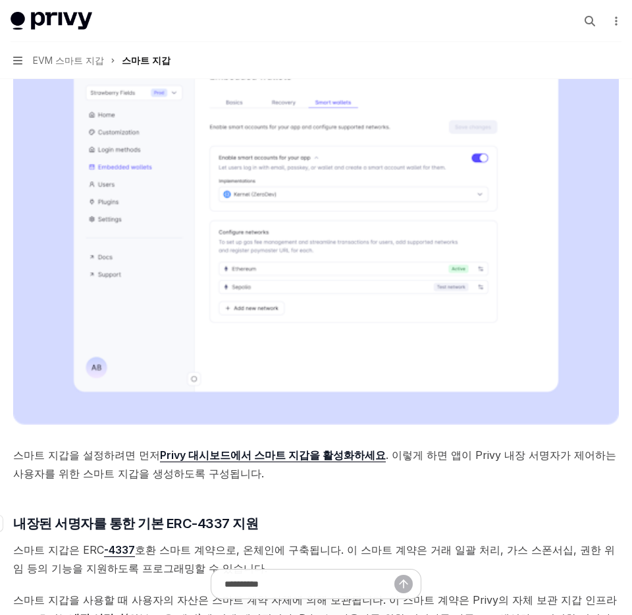
scroll to position [157, 0]
